Goal: Task Accomplishment & Management: Use online tool/utility

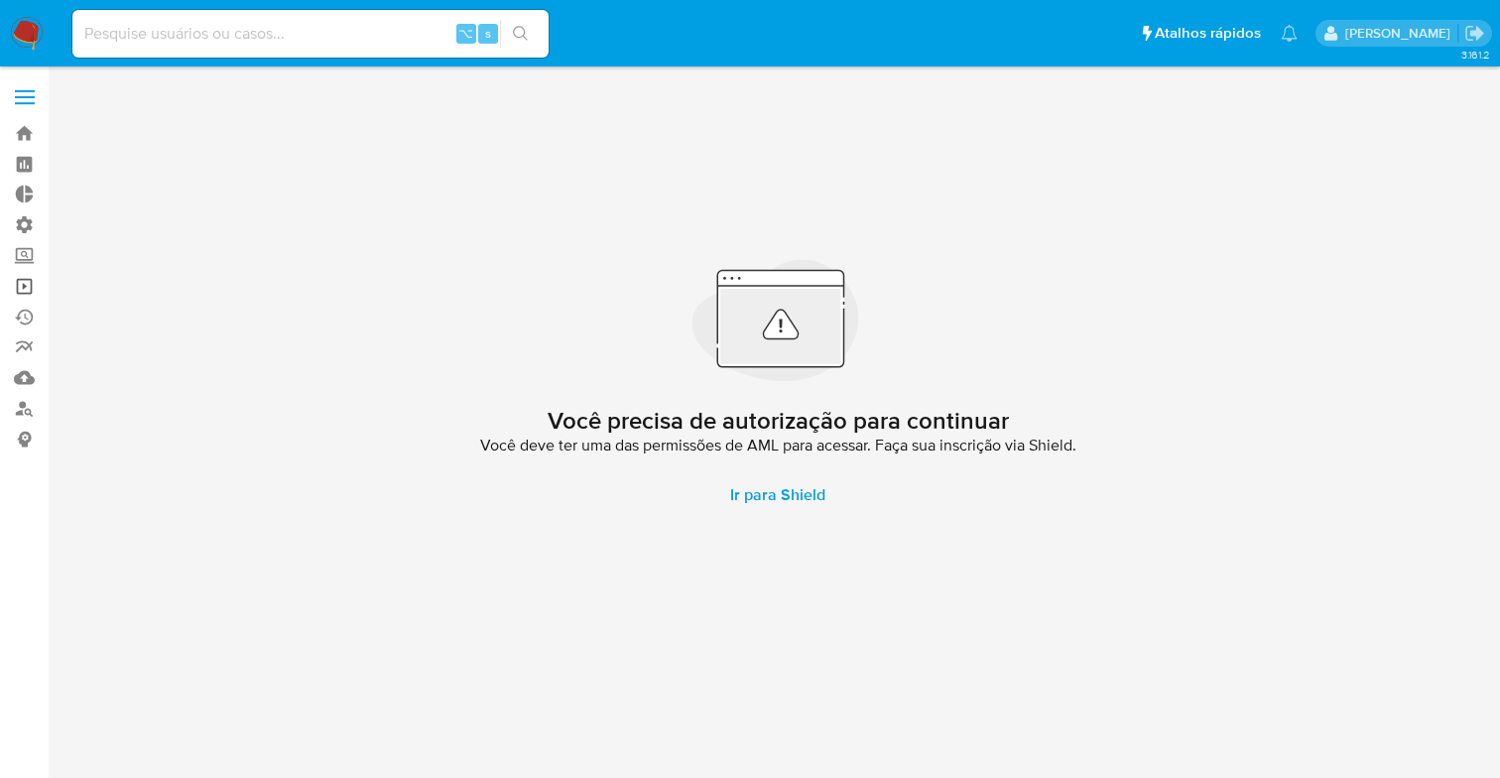
click at [24, 287] on link "Operações em massa" at bounding box center [118, 286] width 236 height 31
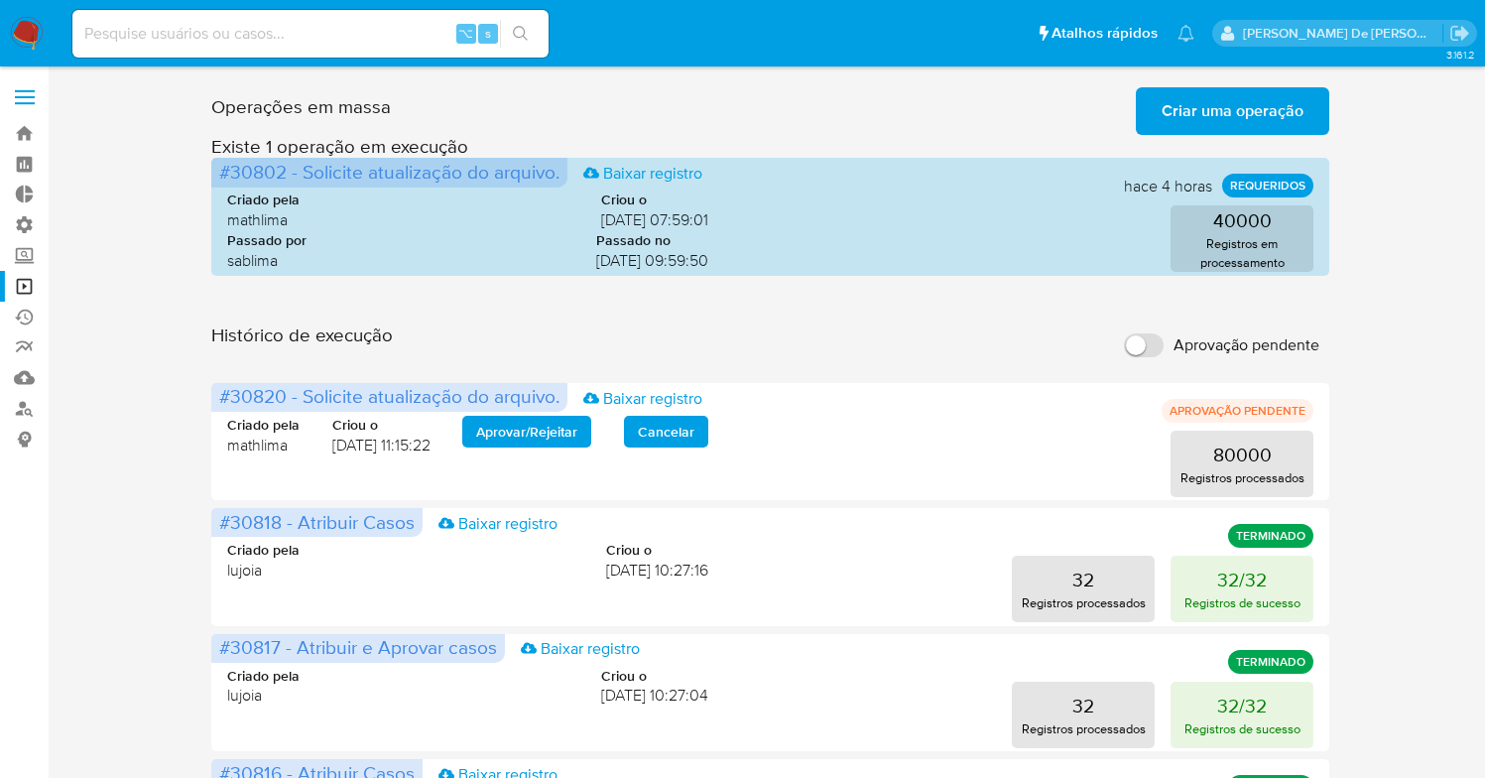
click at [1152, 351] on input "Aprovação pendente" at bounding box center [1144, 345] width 40 height 24
checkbox input "true"
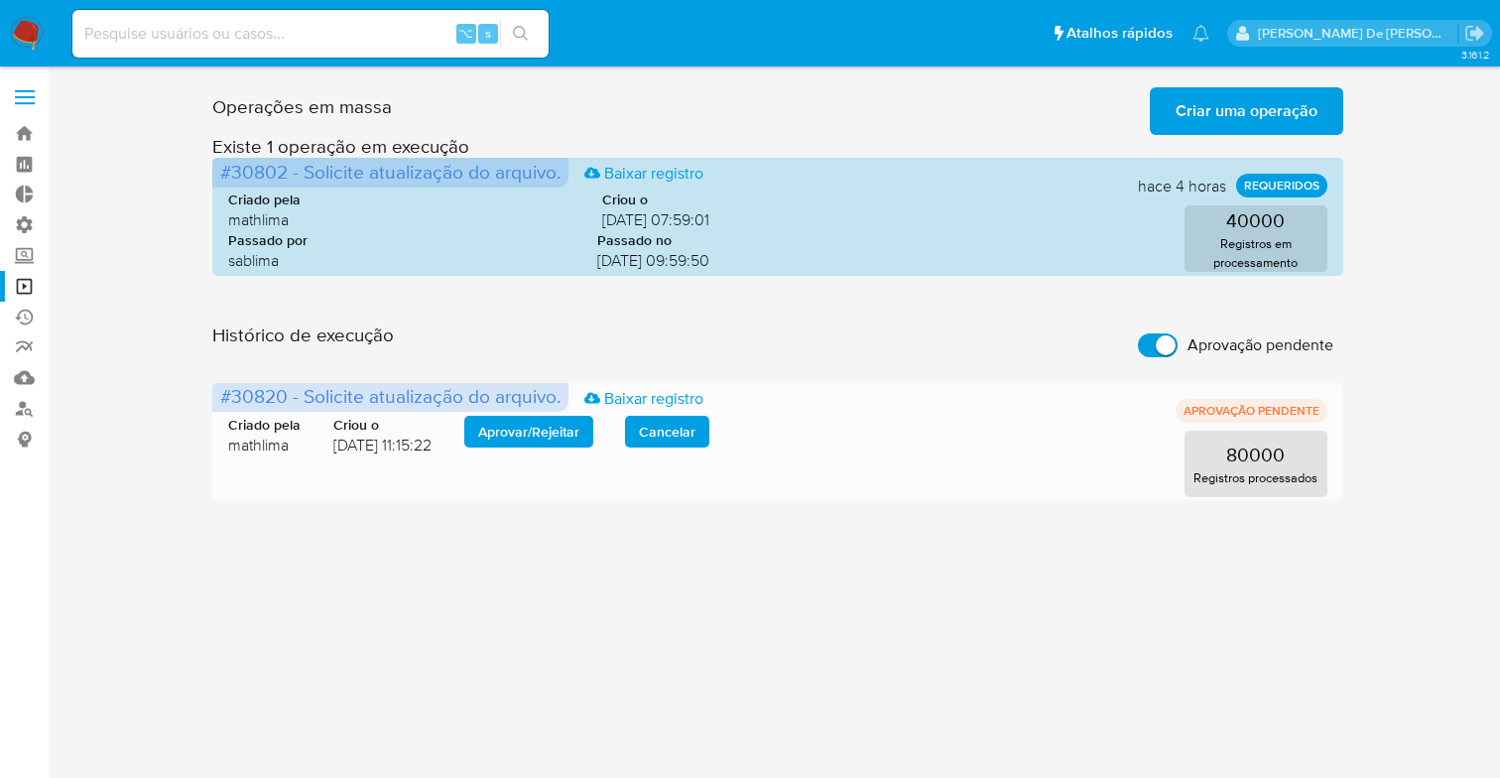
click at [561, 440] on span "Aprovar / Rejeitar" at bounding box center [528, 432] width 101 height 28
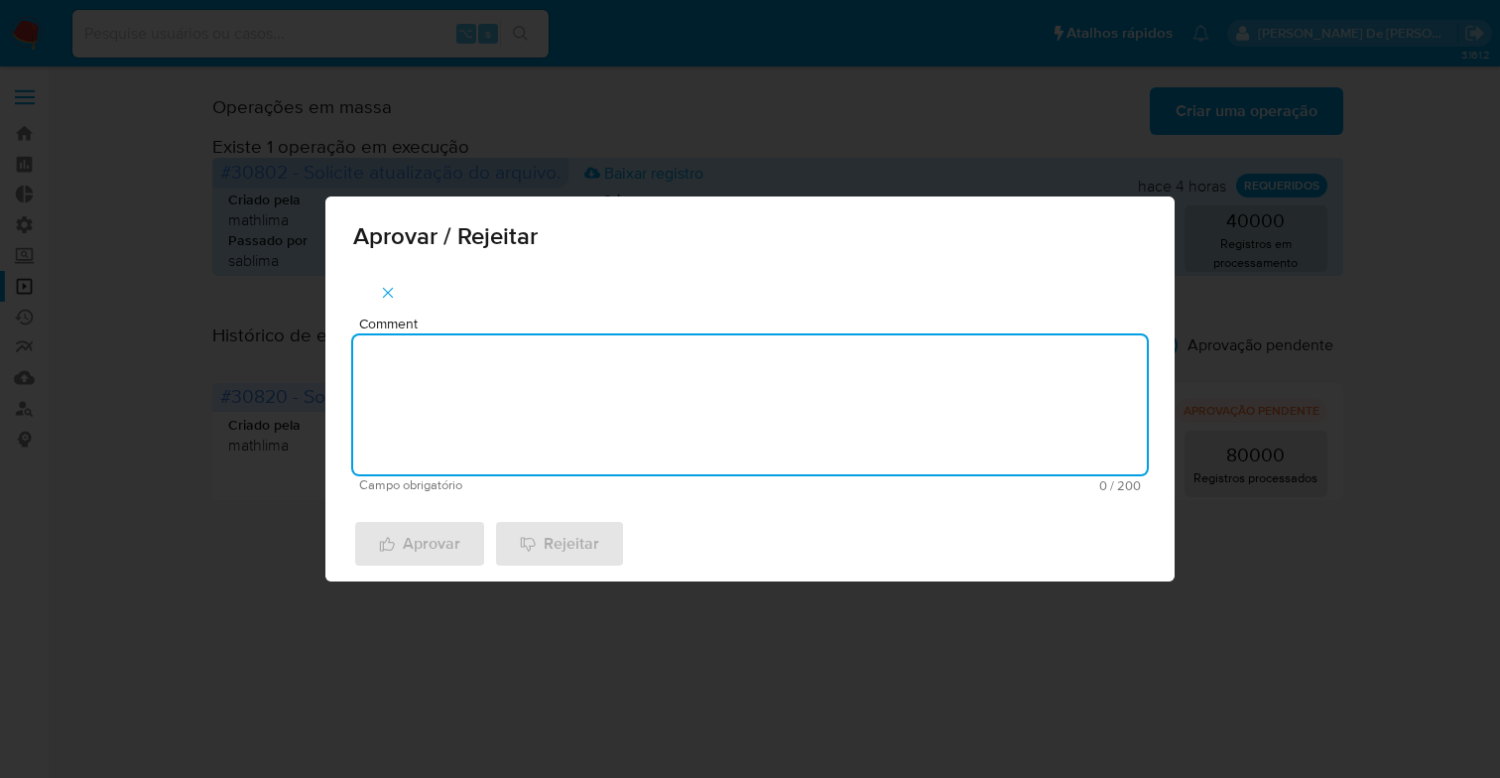
click at [602, 465] on textarea "Comment" at bounding box center [750, 404] width 794 height 139
type textarea "e"
type textarea "De acordo"
click at [448, 537] on span "Aprovar" at bounding box center [419, 544] width 81 height 44
